Goal: Task Accomplishment & Management: Use online tool/utility

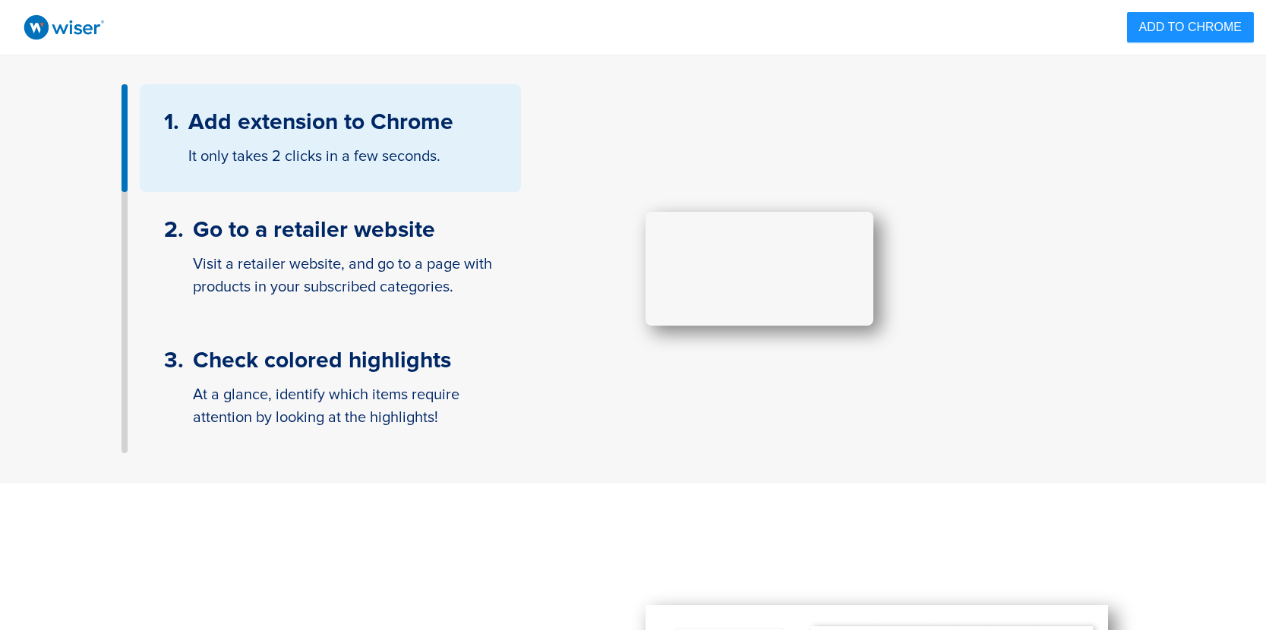
scroll to position [365, 0]
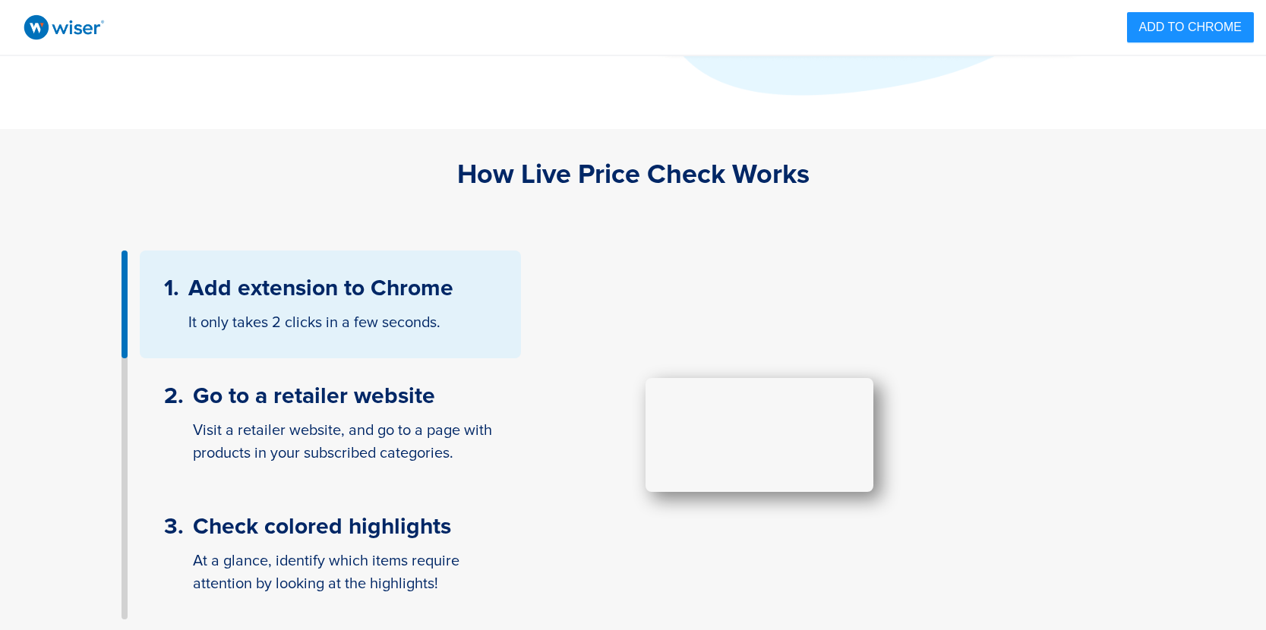
click at [265, 423] on div "Visit a retailer website, and go to a page with products in your subscribed cat…" at bounding box center [345, 442] width 304 height 46
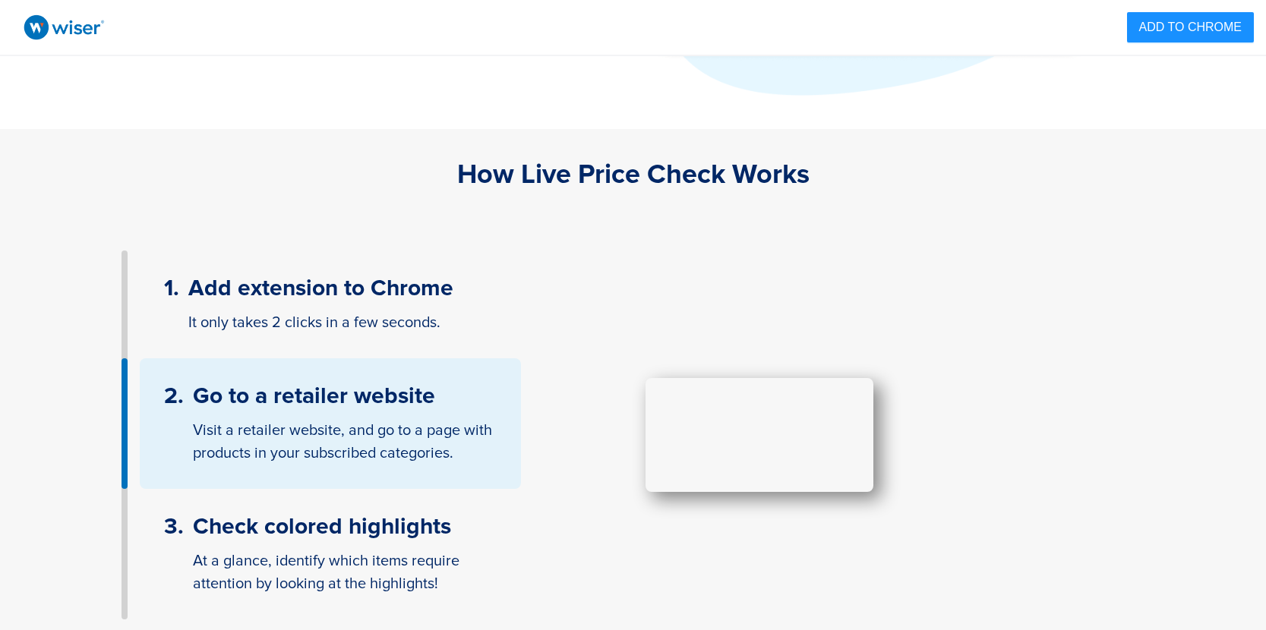
click at [349, 283] on div "Add extension to Chrome" at bounding box center [342, 288] width 308 height 27
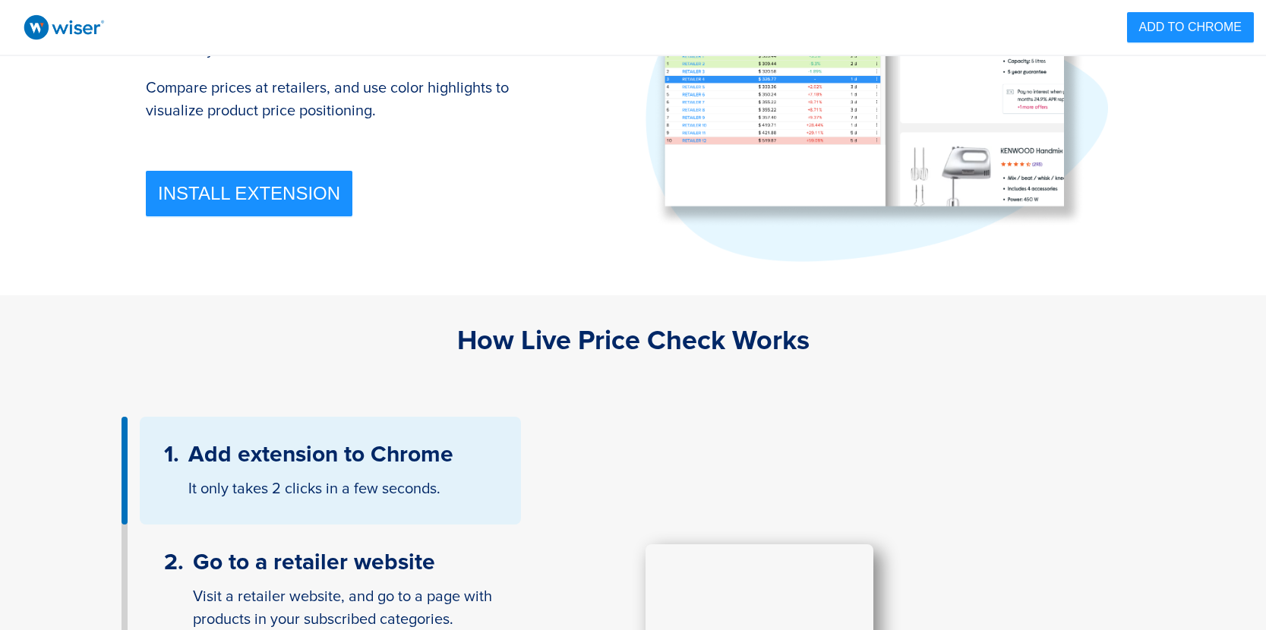
scroll to position [0, 0]
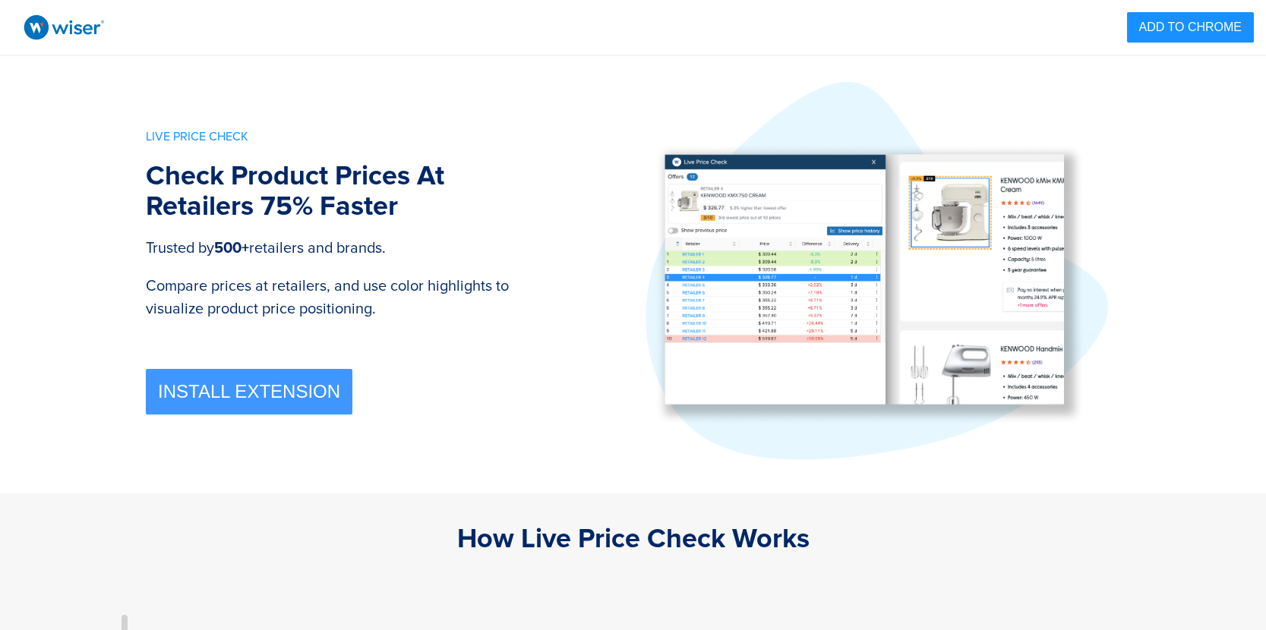
click at [296, 400] on span "INSTALL EXTENSION" at bounding box center [249, 392] width 182 height 18
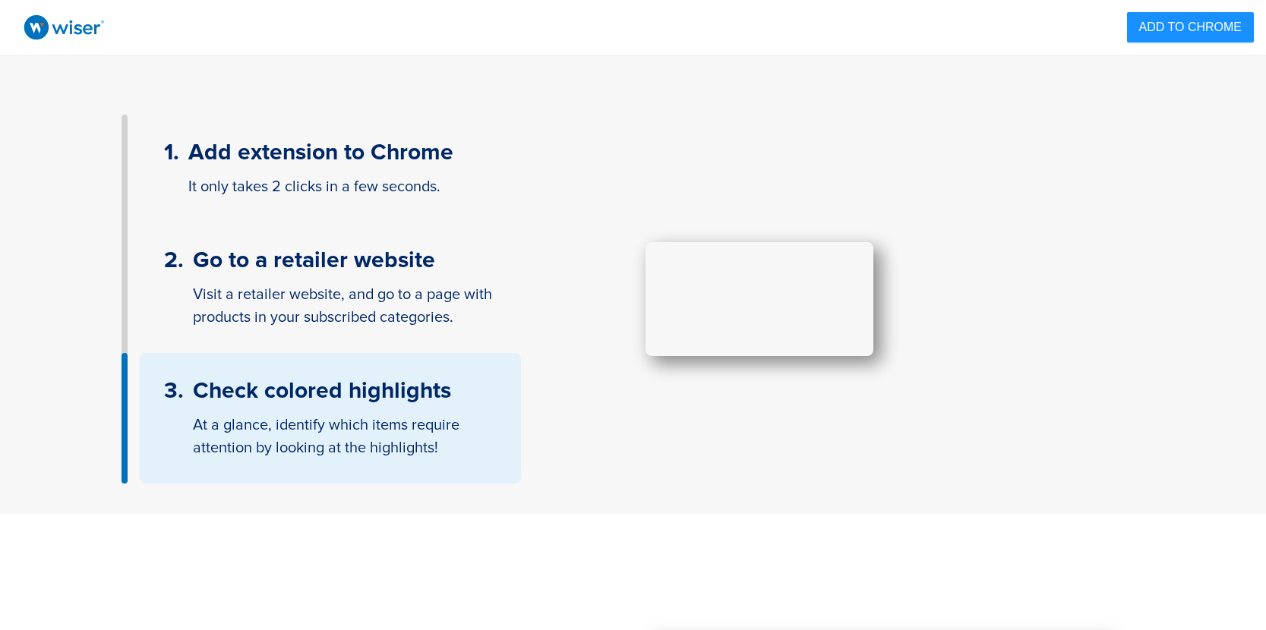
scroll to position [456, 0]
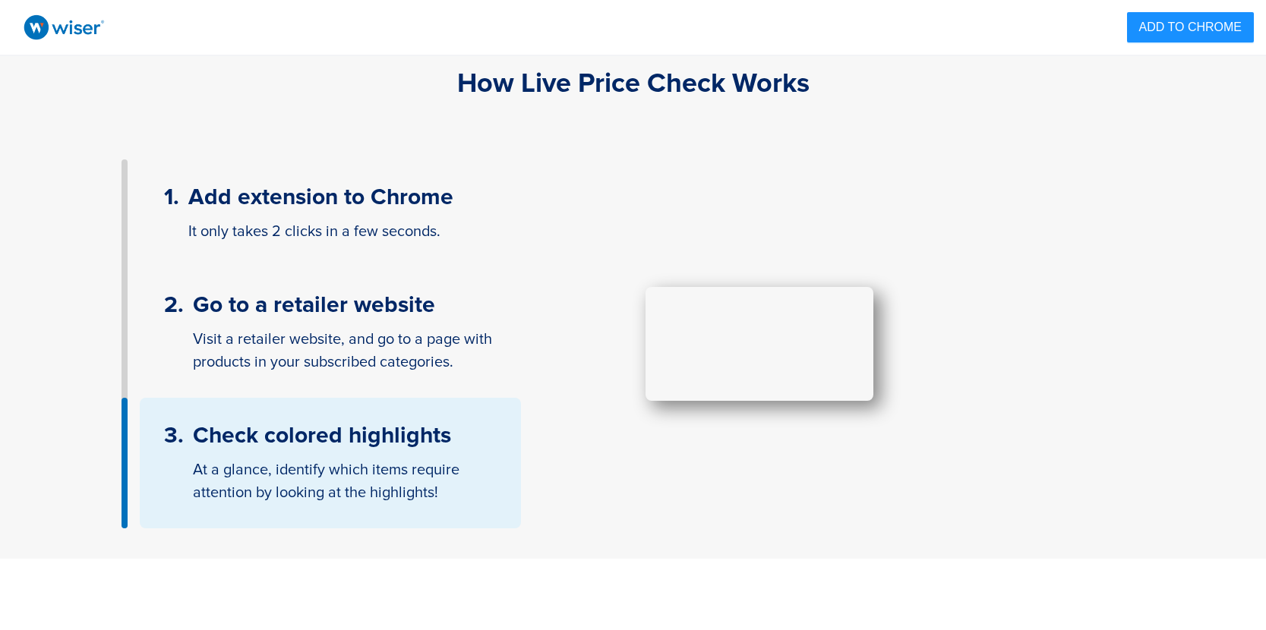
click at [873, 287] on video "Your browser does not support the video. Please update it." at bounding box center [760, 344] width 228 height 114
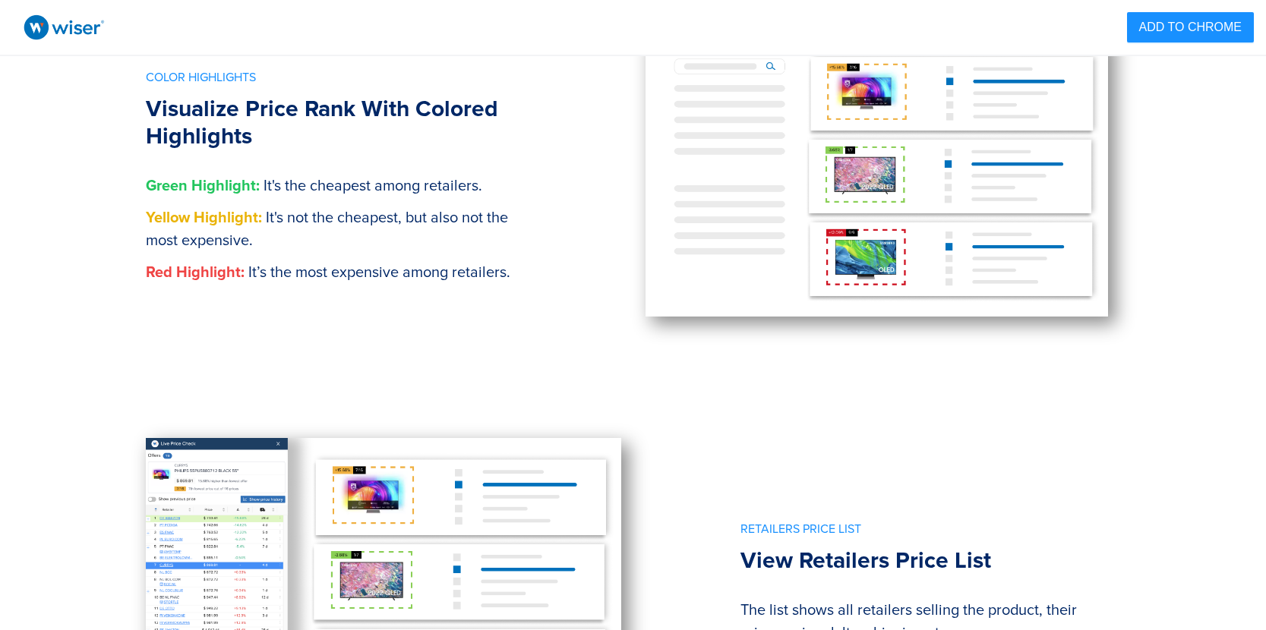
scroll to position [1003, 0]
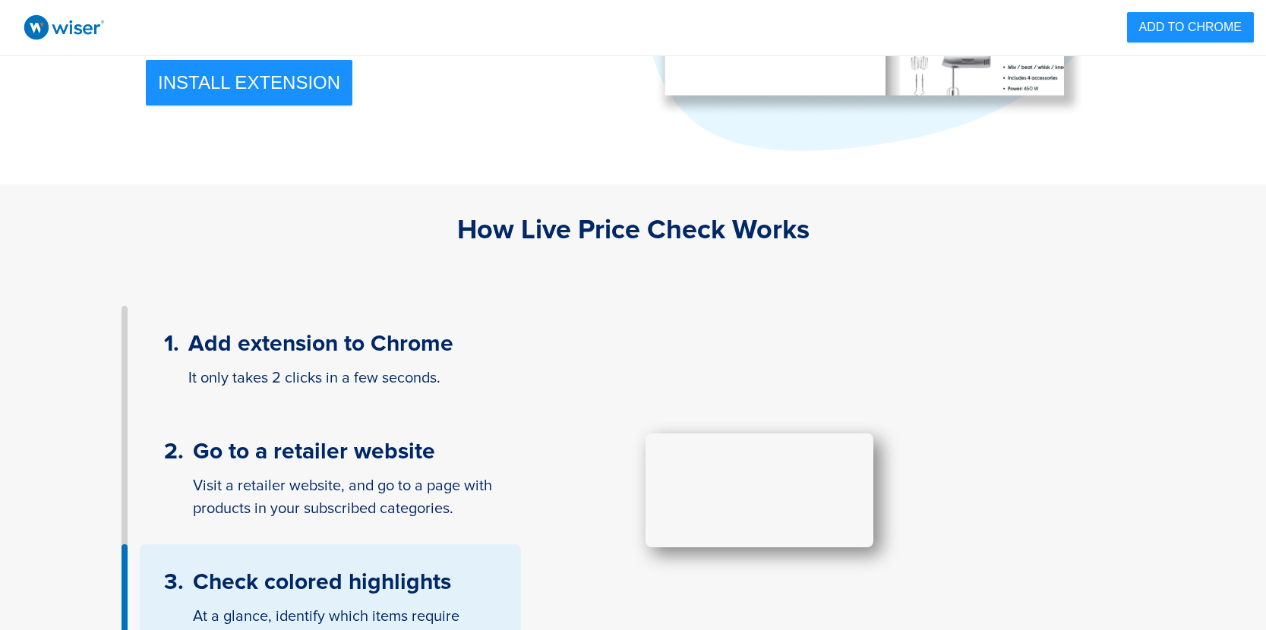
scroll to position [456, 0]
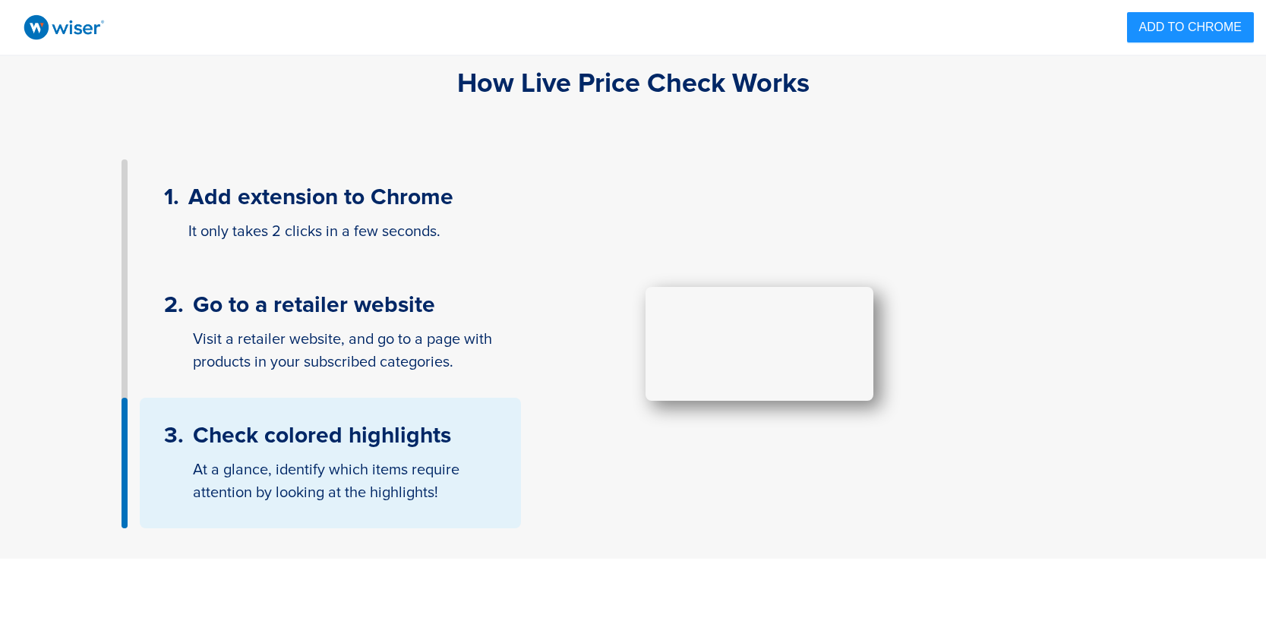
click at [373, 340] on div "Visit a retailer website, and go to a page with products in your subscribed cat…" at bounding box center [345, 351] width 304 height 46
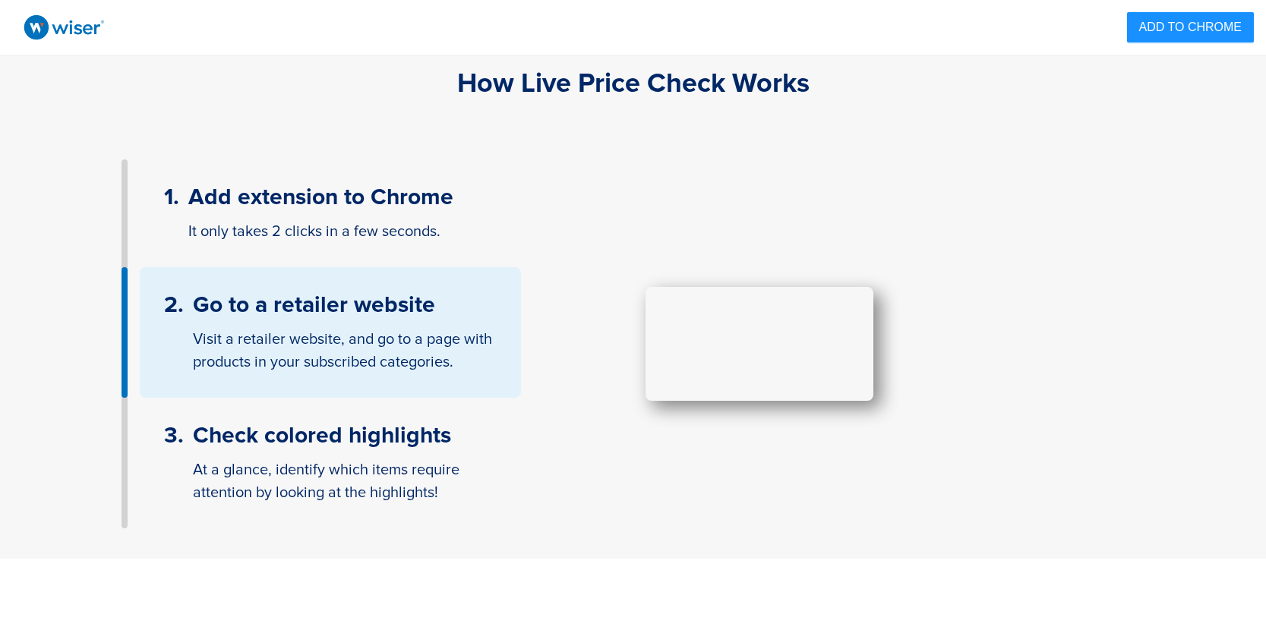
click at [357, 210] on div "Add extension to Chrome" at bounding box center [342, 197] width 308 height 27
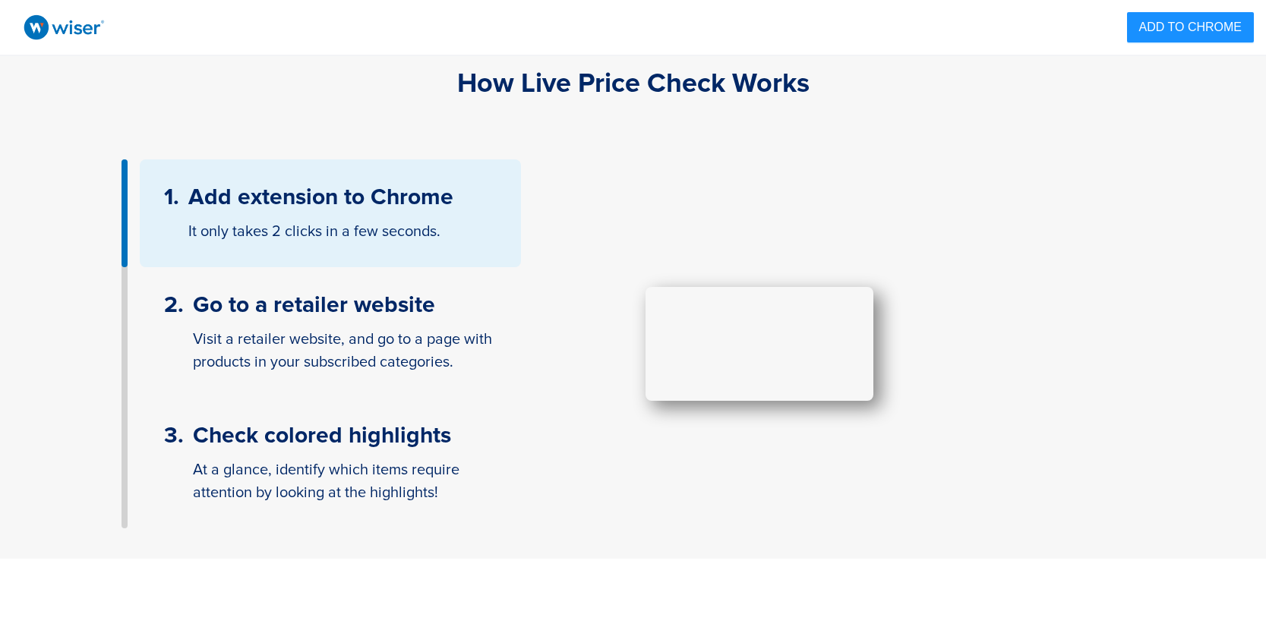
click at [317, 297] on div "Go to a retailer website" at bounding box center [345, 305] width 304 height 27
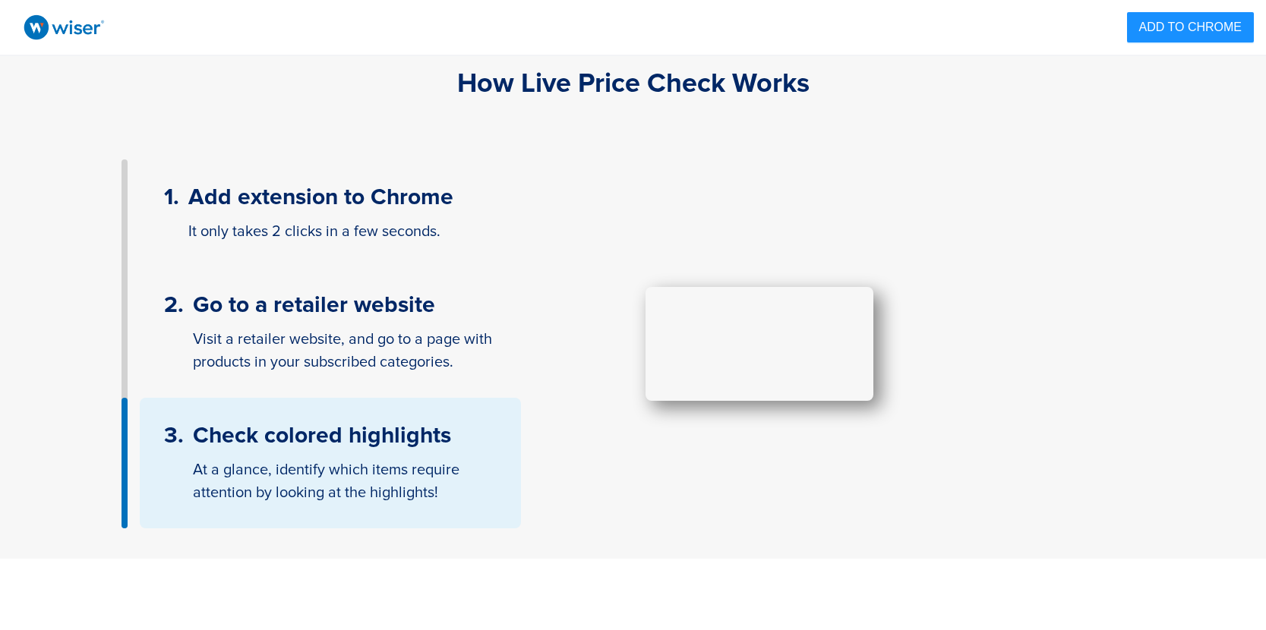
click at [352, 332] on div "Visit a retailer website, and go to a page with products in your subscribed cat…" at bounding box center [345, 351] width 304 height 46
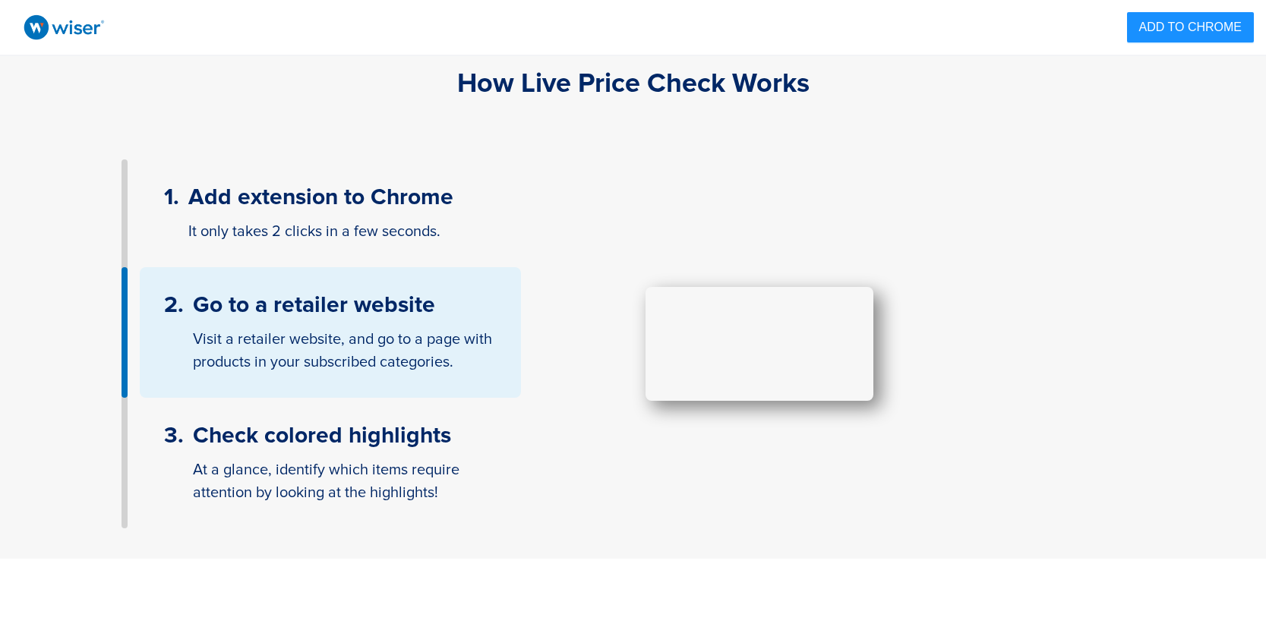
click at [322, 438] on div "Check colored highlights" at bounding box center [345, 435] width 304 height 27
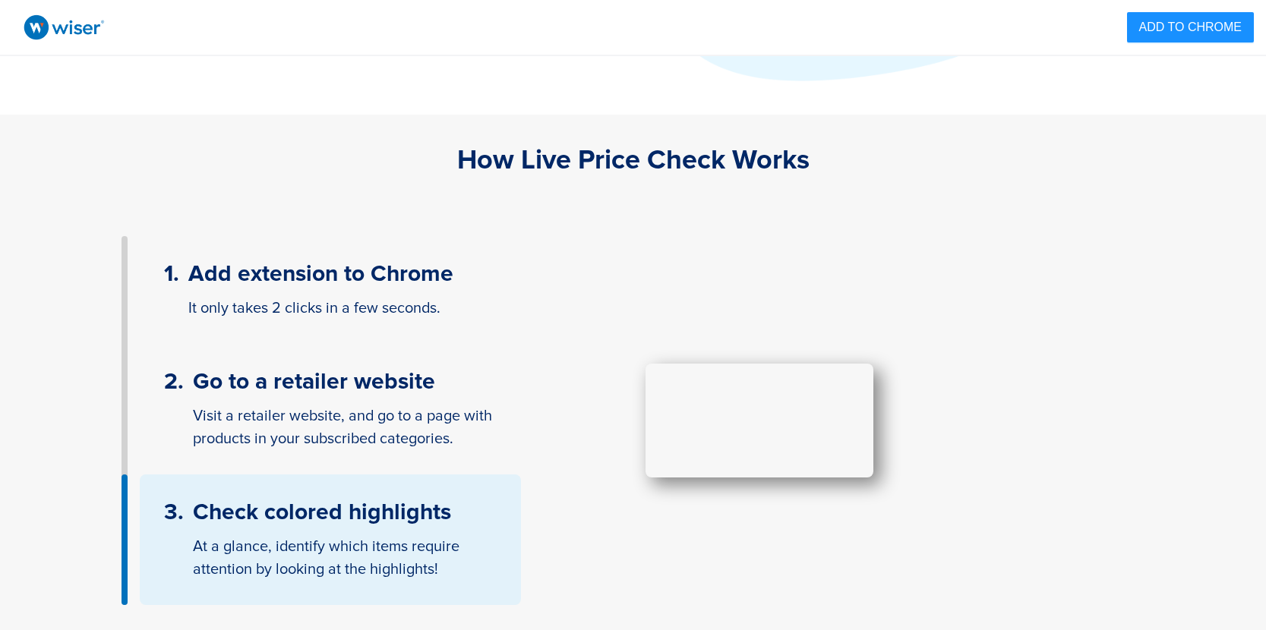
scroll to position [365, 0]
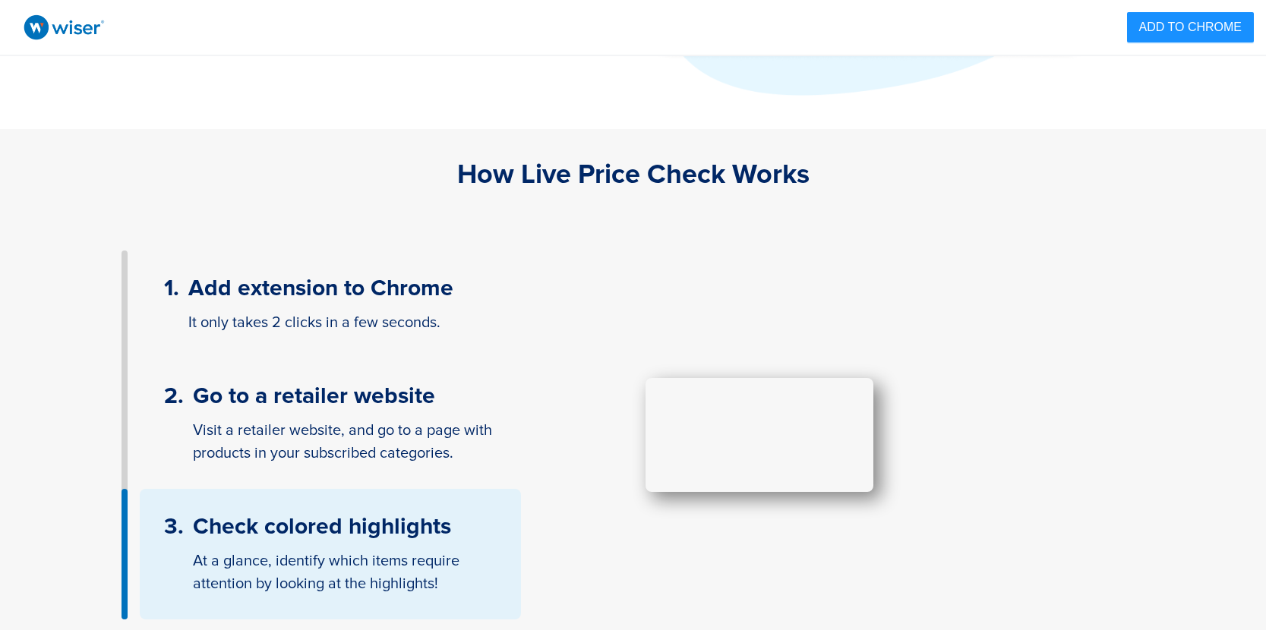
drag, startPoint x: 360, startPoint y: 429, endPoint x: 369, endPoint y: 434, distance: 10.2
click at [362, 430] on div "Visit a retailer website, and go to a page with products in your subscribed cat…" at bounding box center [345, 442] width 304 height 46
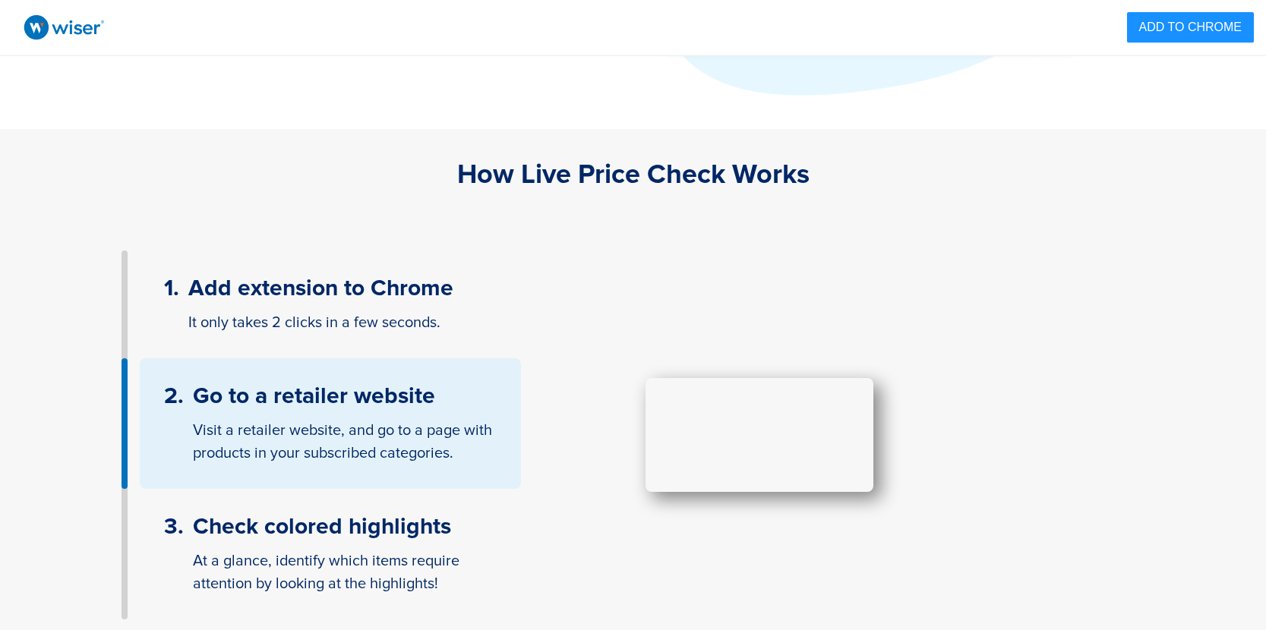
click at [307, 526] on div "Check colored highlights" at bounding box center [345, 526] width 304 height 27
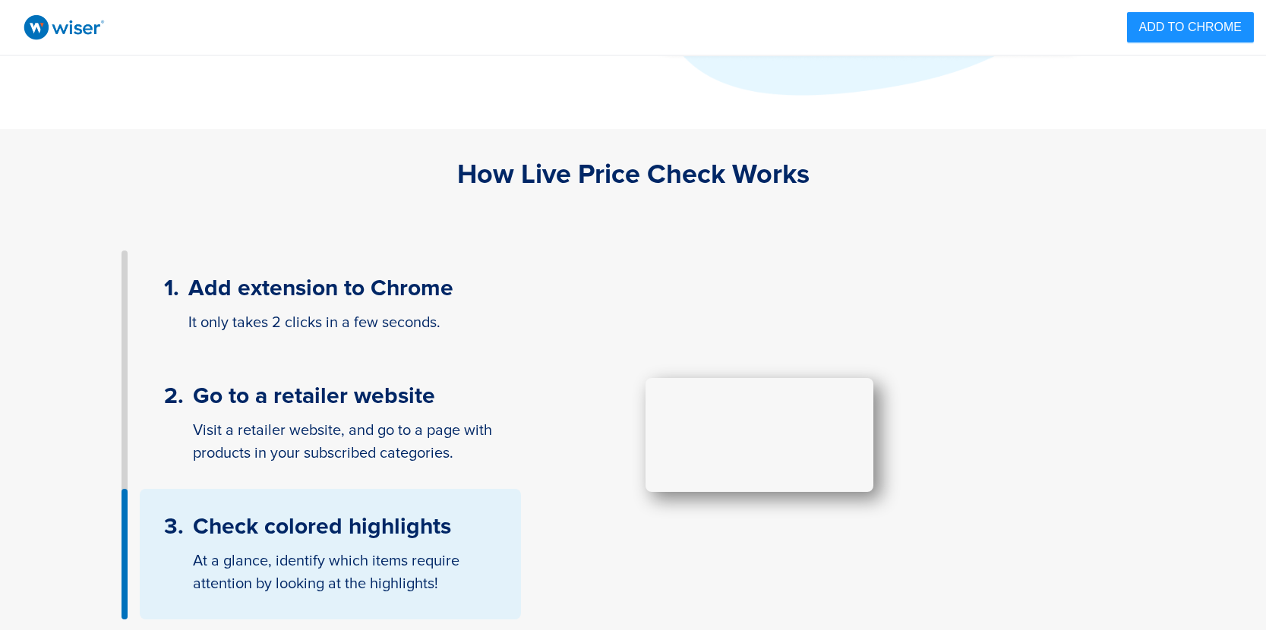
click at [829, 408] on video "Your browser does not support the video. Please update it." at bounding box center [760, 435] width 228 height 114
click at [355, 245] on div "1 . Add extension to Chrome It only takes 2 clicks in a few seconds. 2 . Go to …" at bounding box center [633, 405] width 1266 height 430
click at [331, 277] on div "Add extension to Chrome" at bounding box center [342, 288] width 308 height 27
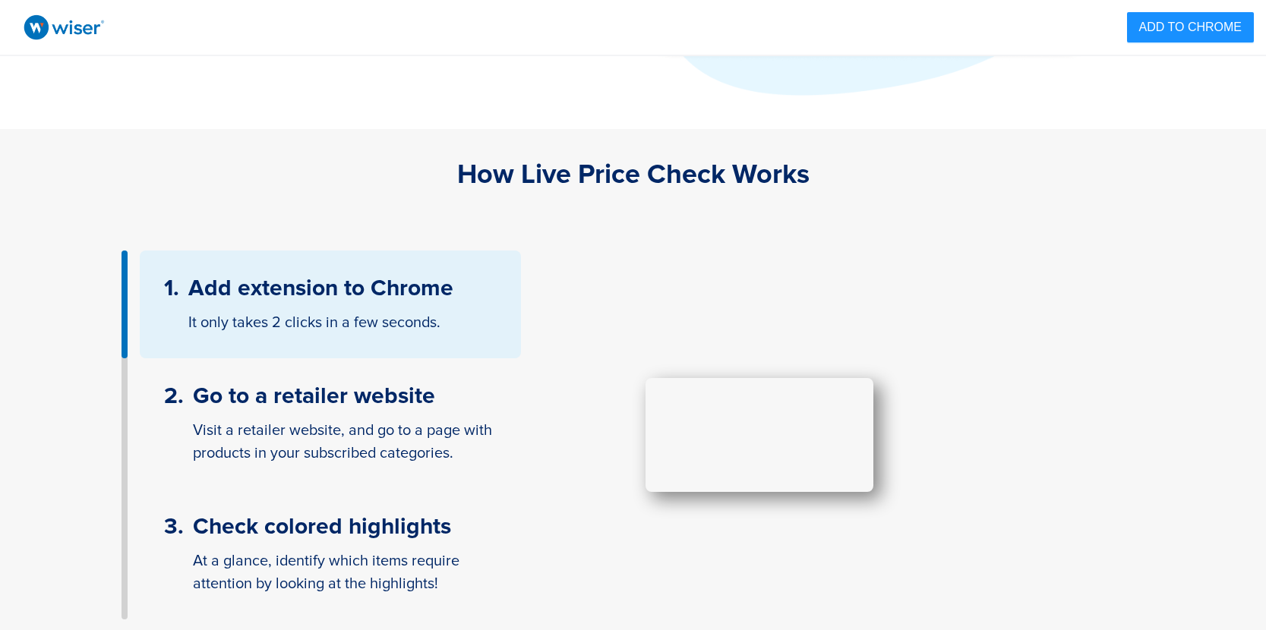
click at [289, 404] on div "Go to a retailer website" at bounding box center [345, 396] width 304 height 27
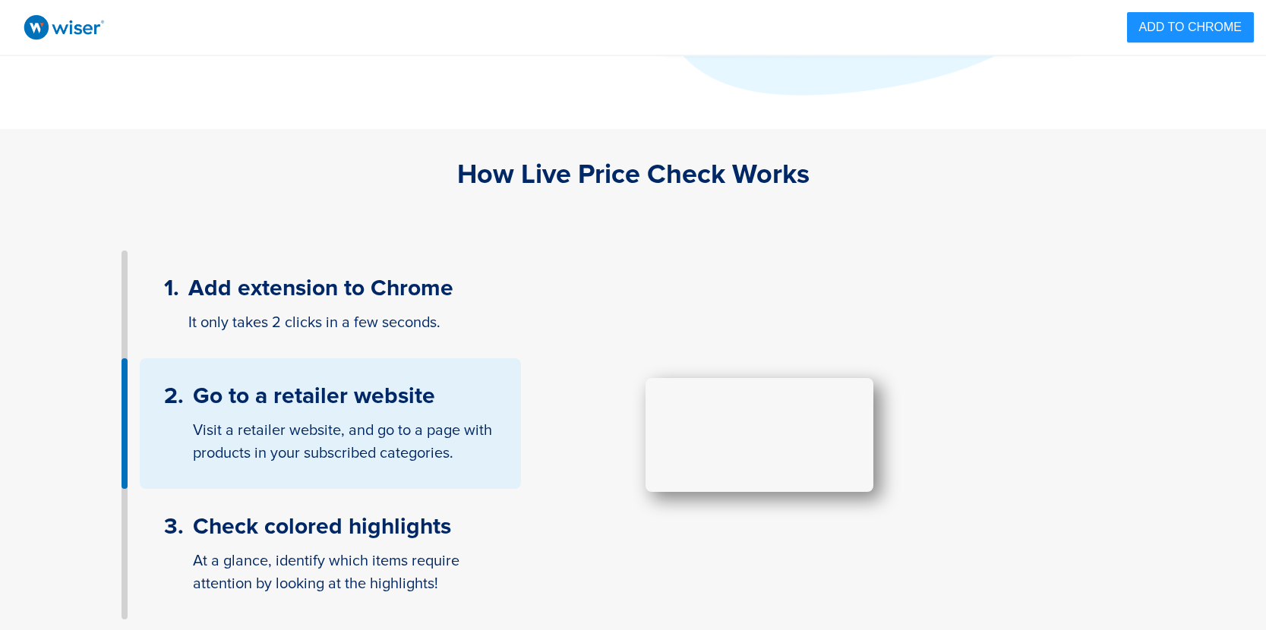
click at [336, 516] on div "Check colored highlights" at bounding box center [345, 526] width 304 height 27
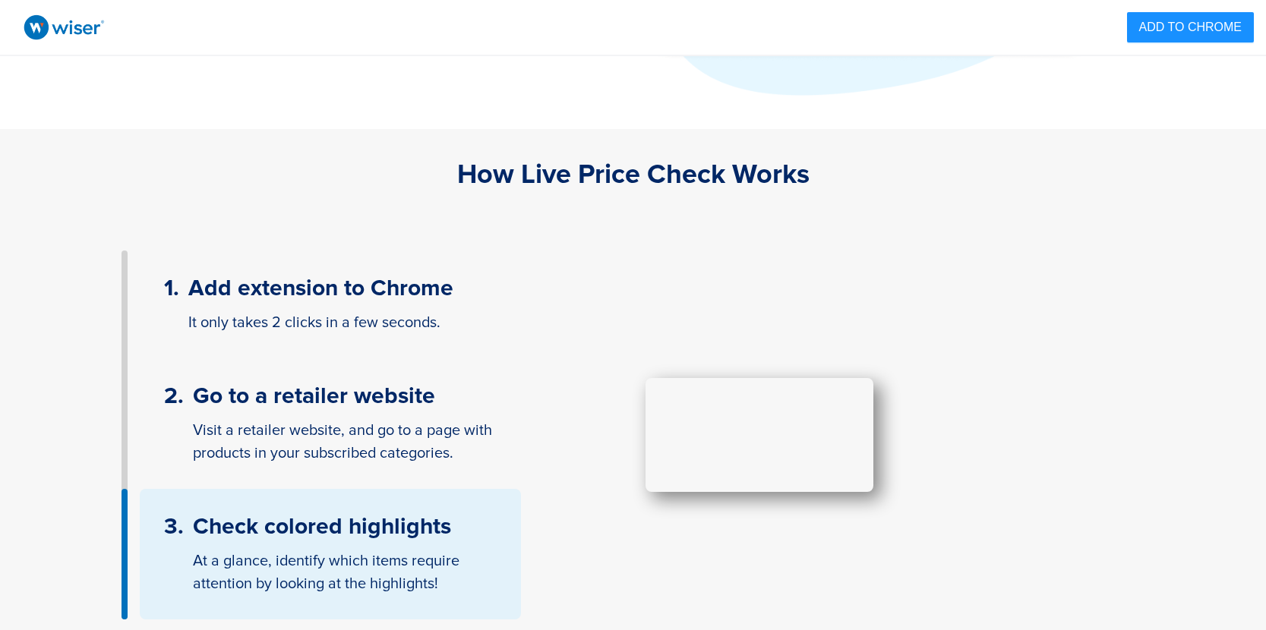
click at [734, 492] on video "Your browser does not support the video. Please update it." at bounding box center [760, 435] width 228 height 114
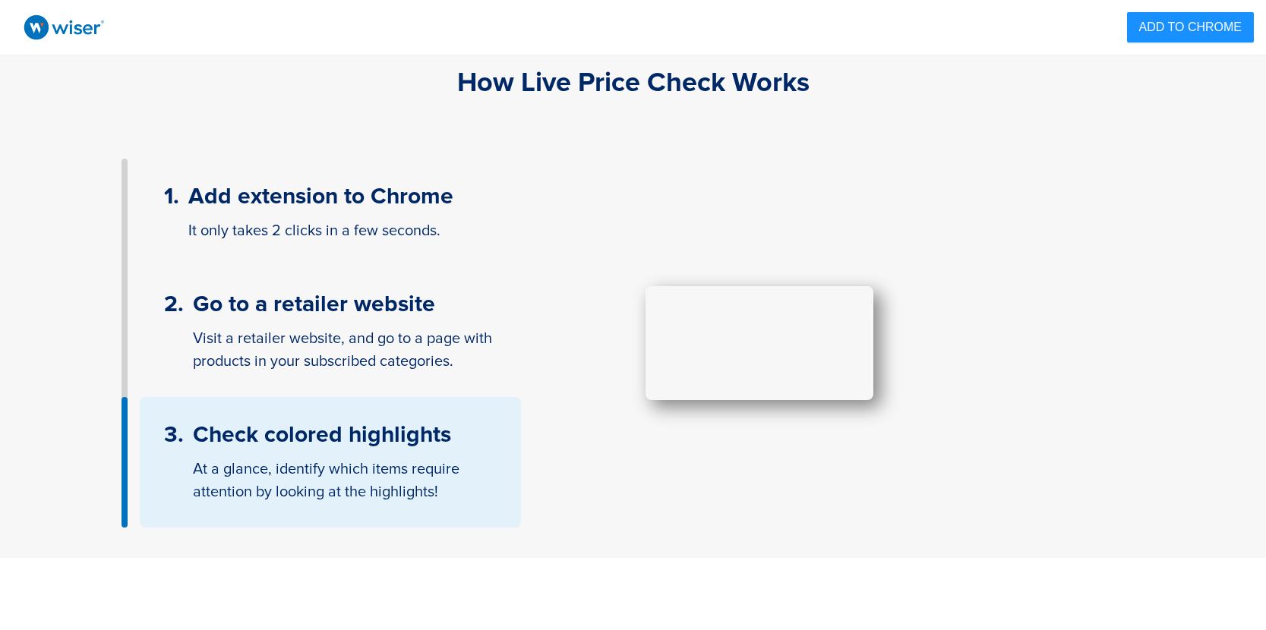
scroll to position [456, 0]
click at [433, 359] on div "Visit a retailer website, and go to a page with products in your subscribed cat…" at bounding box center [345, 351] width 304 height 46
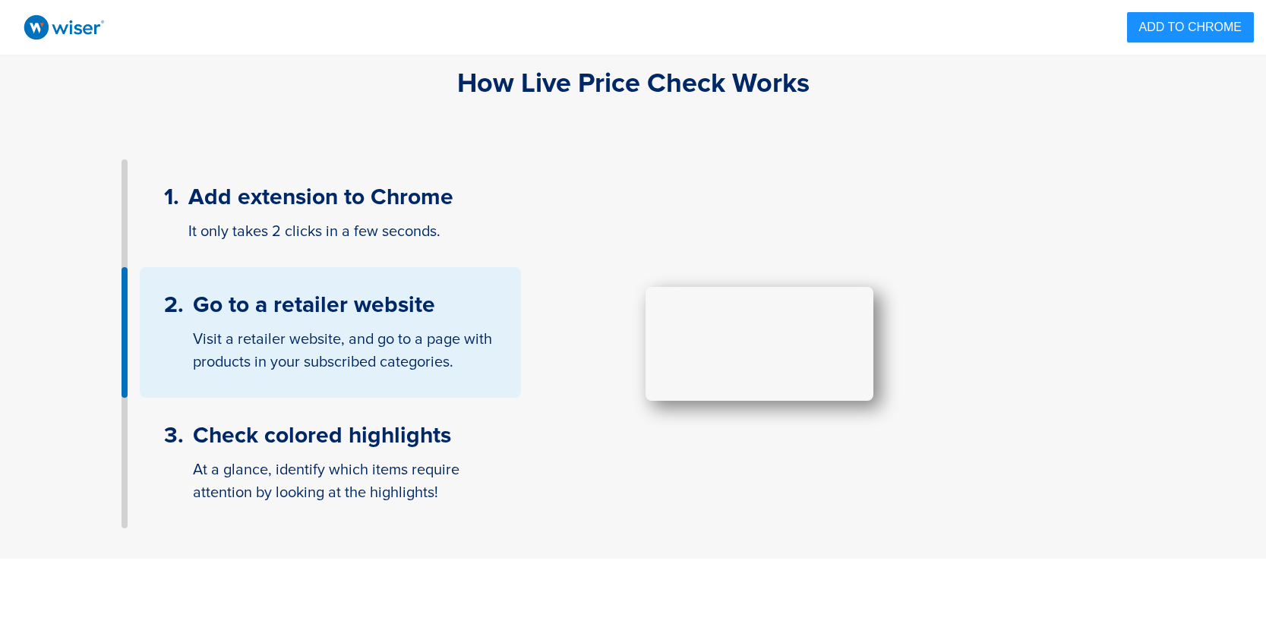
click at [400, 440] on div "Check colored highlights" at bounding box center [345, 435] width 304 height 27
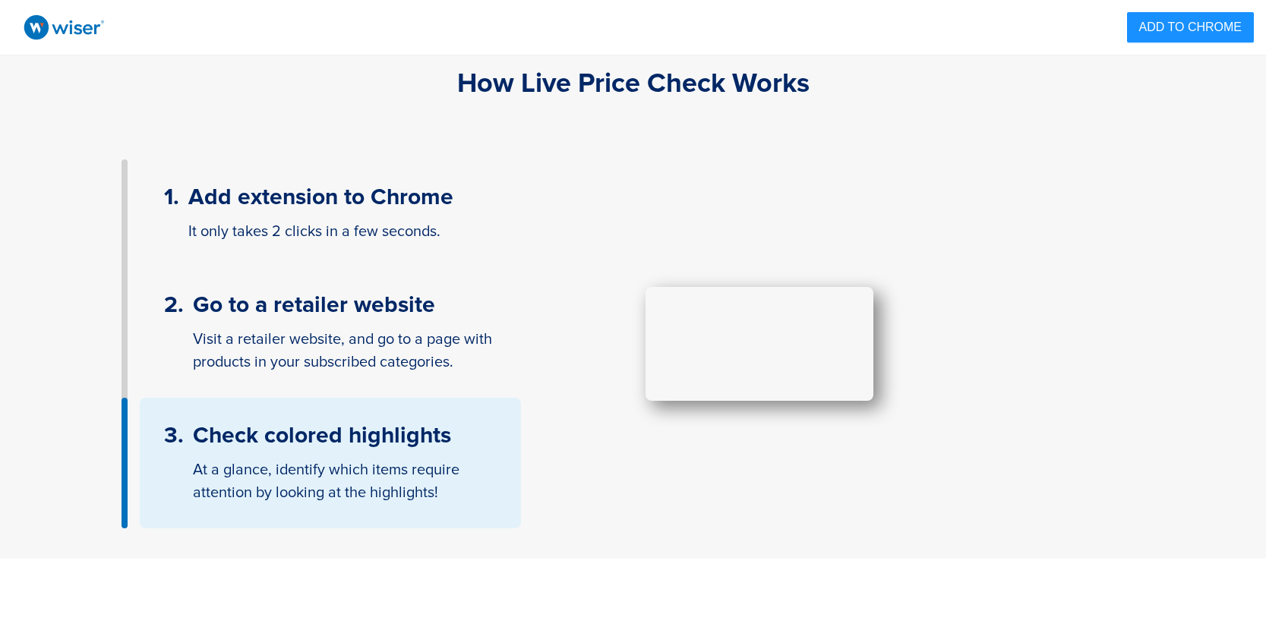
click at [800, 324] on video "Your browser does not support the video. Please update it." at bounding box center [760, 344] width 228 height 114
click at [866, 336] on video "Your browser does not support the video. Please update it." at bounding box center [760, 344] width 228 height 114
click at [873, 401] on video "Your browser does not support the video. Please update it." at bounding box center [760, 344] width 228 height 114
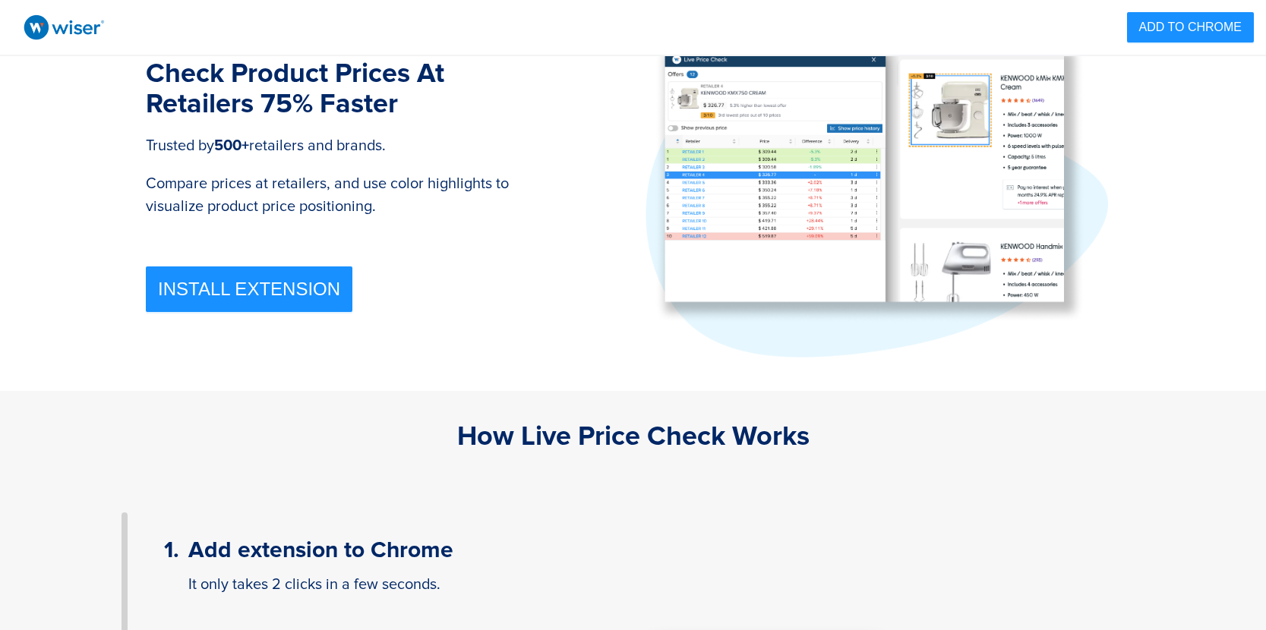
scroll to position [0, 0]
